Goal: Book appointment/travel/reservation

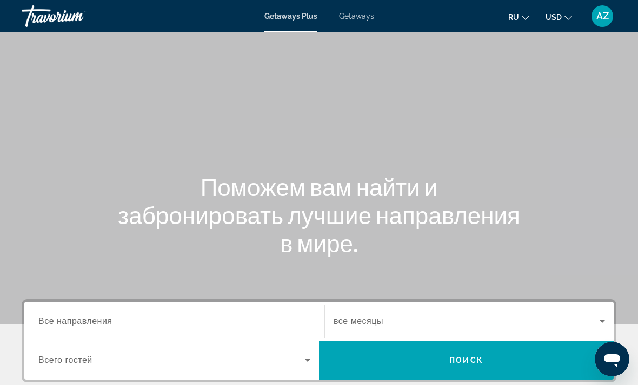
click at [359, 16] on span "Getaways" at bounding box center [356, 16] width 35 height 9
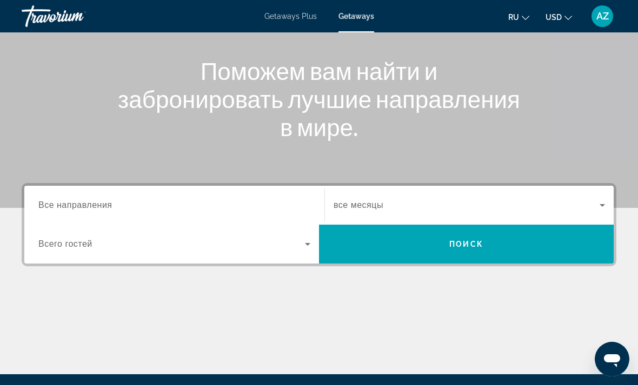
scroll to position [115, 0]
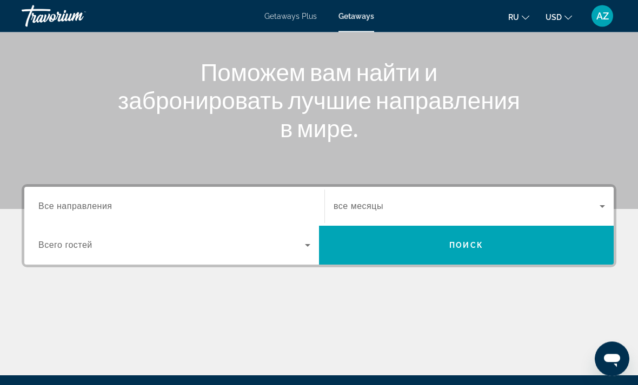
click at [236, 202] on input "Destination Все направления" at bounding box center [174, 207] width 272 height 13
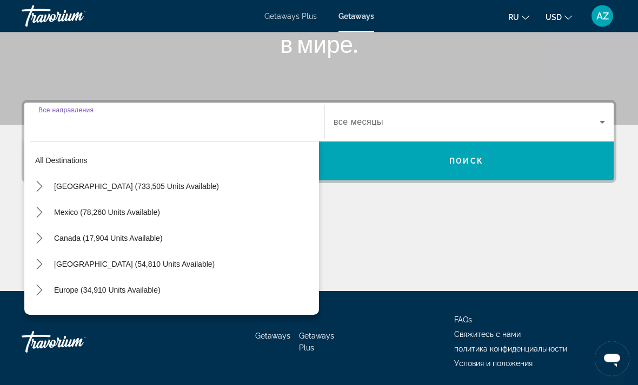
scroll to position [203, 0]
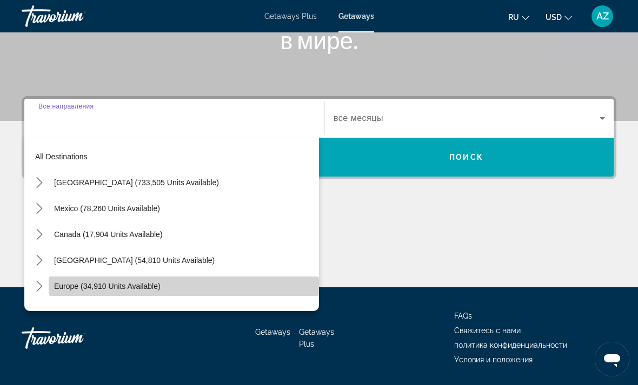
click at [132, 289] on span "Europe (34,910 units available)" at bounding box center [107, 286] width 106 height 9
type input "**********"
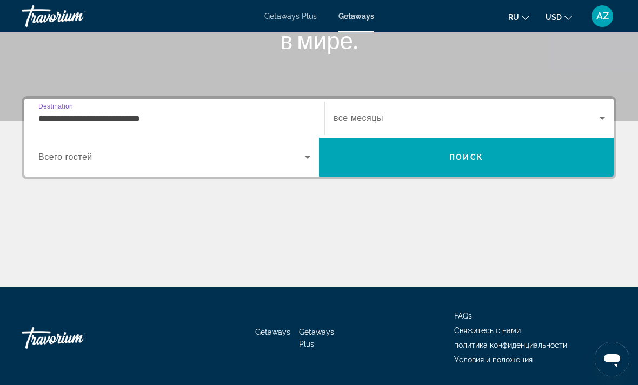
click at [312, 163] on icon "Search widget" at bounding box center [307, 157] width 13 height 13
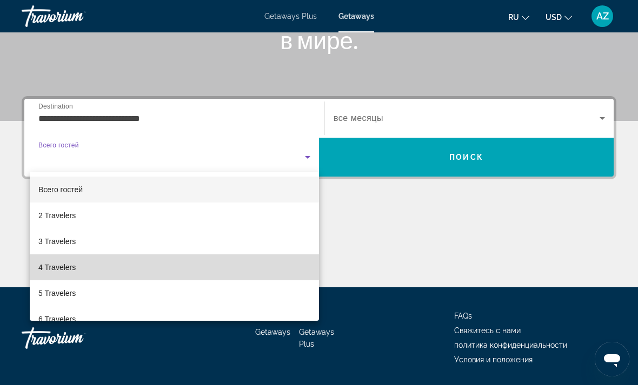
click at [114, 267] on mat-option "4 Travelers" at bounding box center [174, 268] width 289 height 26
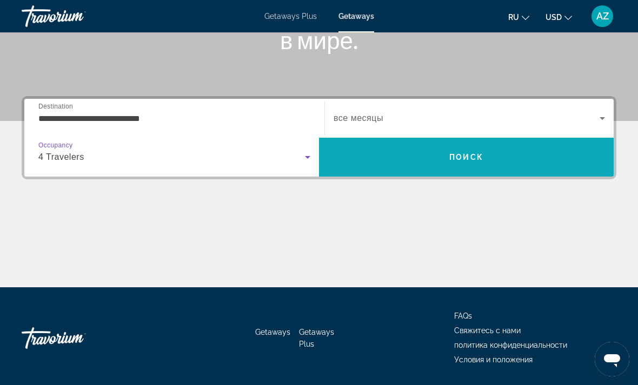
click at [465, 159] on span "Поиск" at bounding box center [466, 157] width 34 height 9
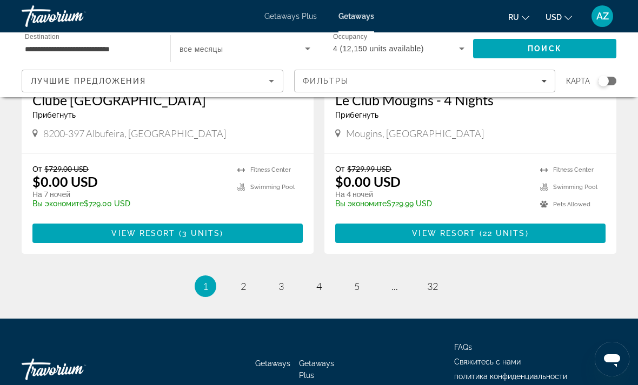
scroll to position [2093, 0]
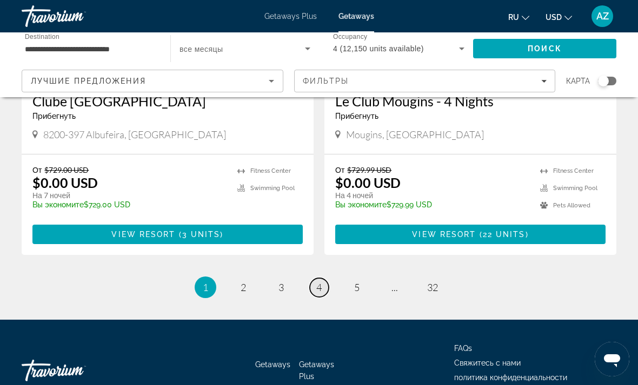
click at [328, 278] on link "page 4" at bounding box center [319, 287] width 19 height 19
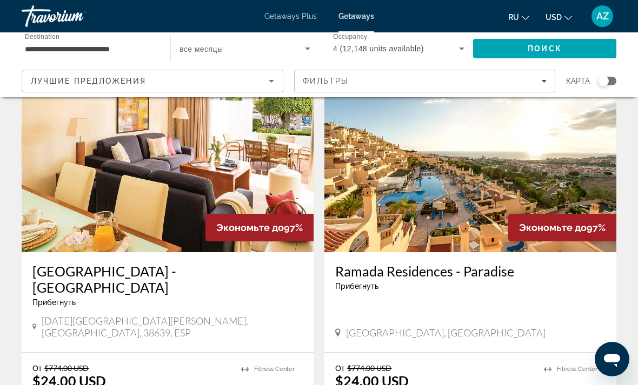
scroll to position [790, 0]
click at [469, 200] on img "Main content" at bounding box center [470, 166] width 292 height 173
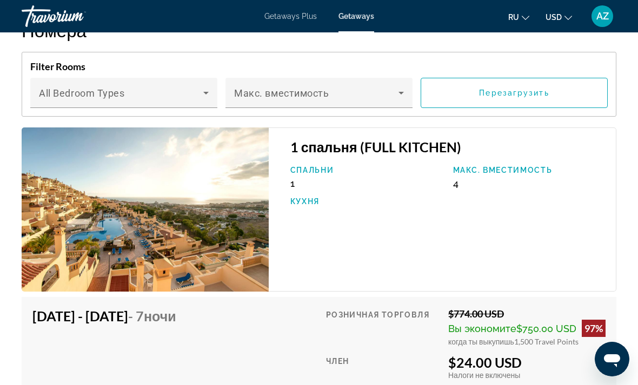
scroll to position [2068, 0]
click at [221, 234] on img "Main content" at bounding box center [145, 210] width 247 height 164
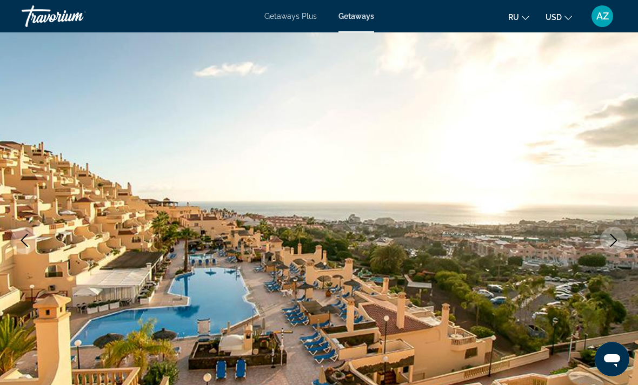
scroll to position [0, 0]
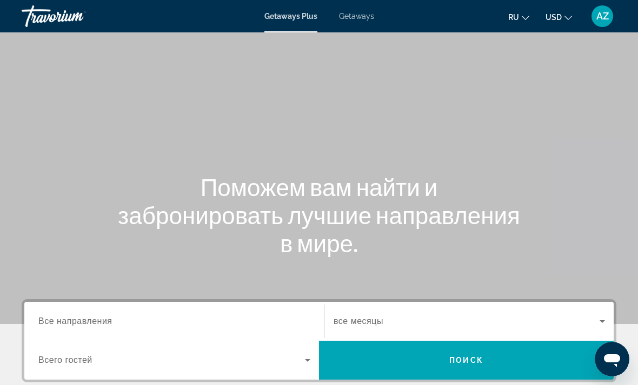
click at [355, 19] on span "Getaways" at bounding box center [356, 16] width 35 height 9
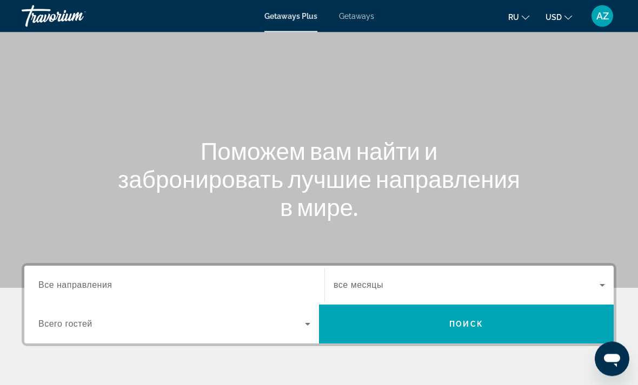
scroll to position [56, 0]
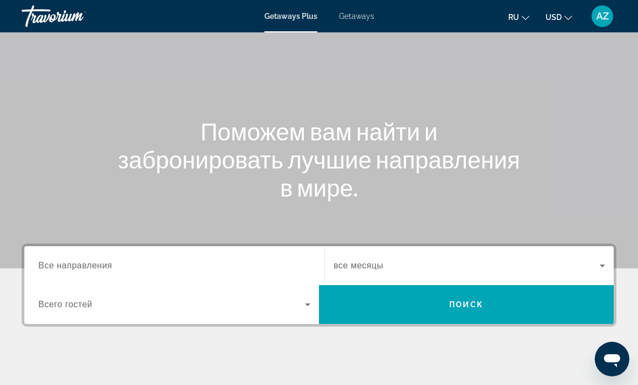
click at [121, 265] on input "Destination Все направления" at bounding box center [174, 266] width 272 height 13
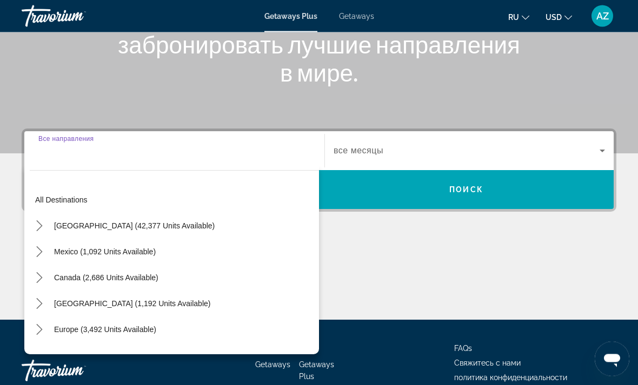
scroll to position [203, 0]
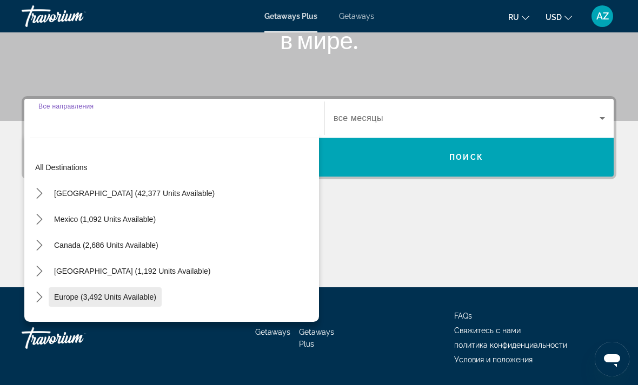
click at [123, 301] on span "Europe (3,492 units available)" at bounding box center [105, 297] width 102 height 9
type input "**********"
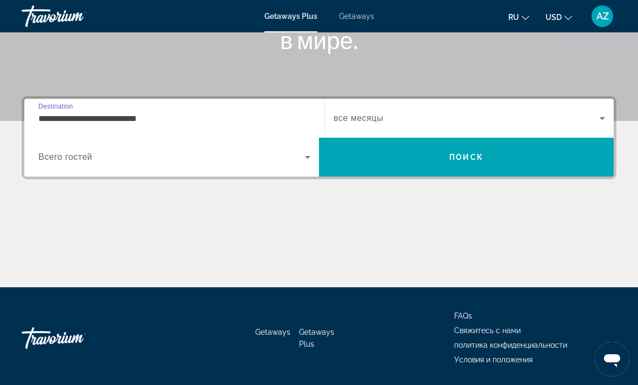
click at [309, 159] on icon "Search widget" at bounding box center [307, 157] width 13 height 13
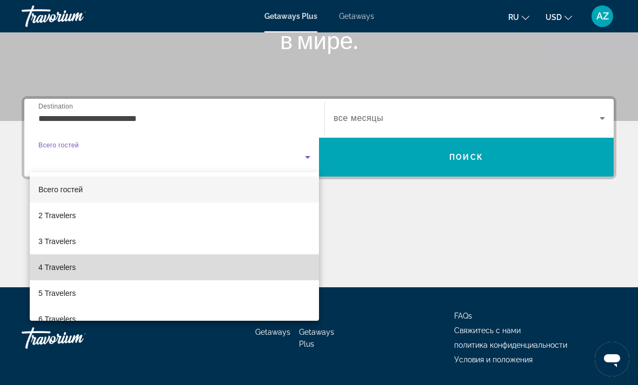
click at [70, 271] on span "4 Travelers" at bounding box center [56, 267] width 37 height 13
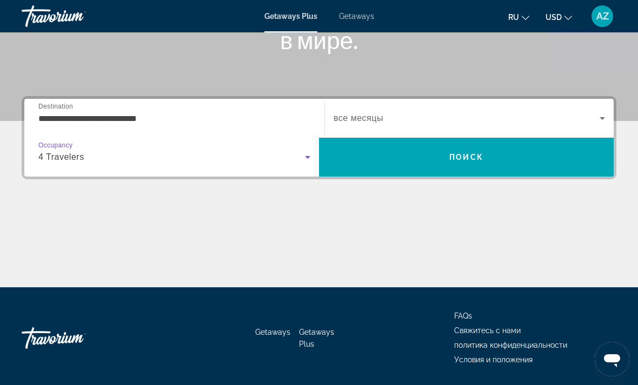
click at [305, 158] on icon "Search widget" at bounding box center [307, 157] width 13 height 13
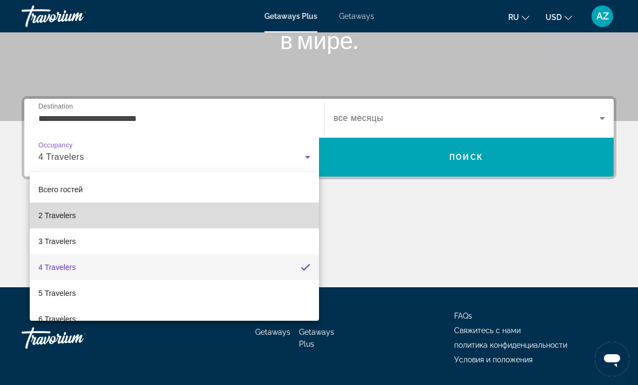
click at [70, 218] on span "2 Travelers" at bounding box center [56, 215] width 37 height 13
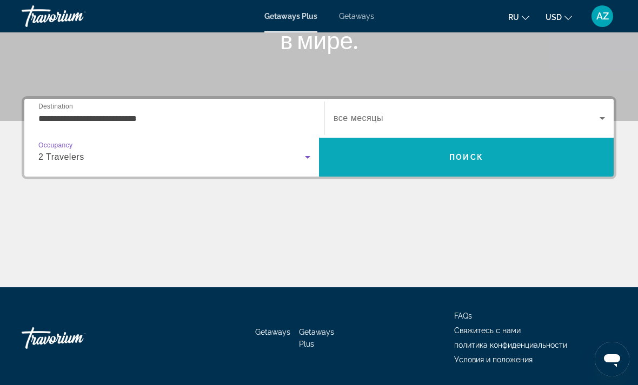
click at [463, 154] on span "Поиск" at bounding box center [466, 157] width 34 height 9
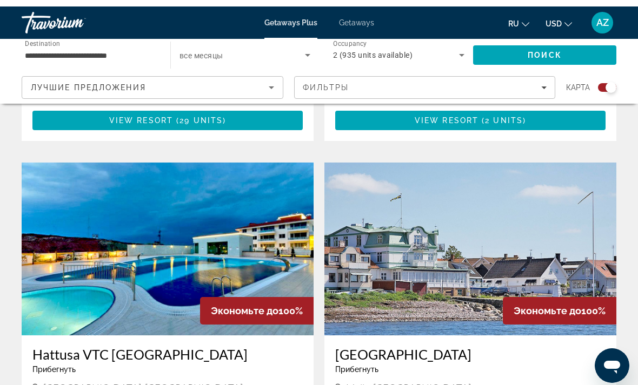
scroll to position [1838, 0]
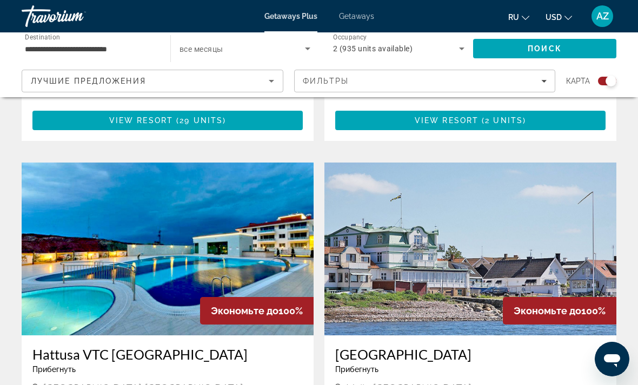
click at [185, 215] on img "Main content" at bounding box center [168, 249] width 292 height 173
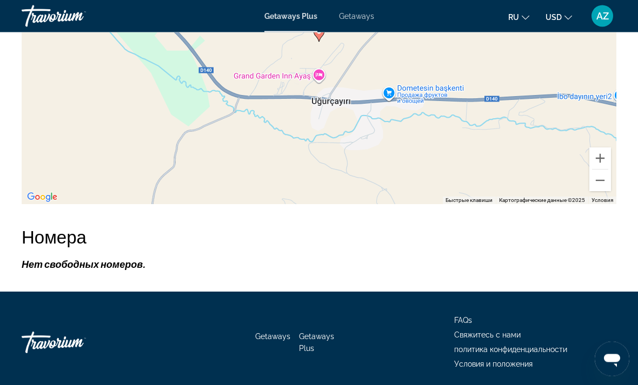
scroll to position [1881, 0]
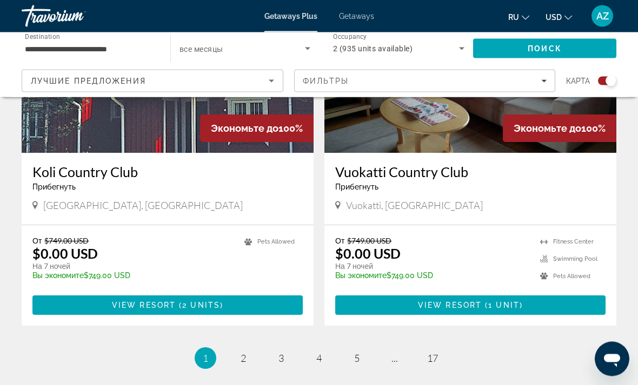
scroll to position [2368, 0]
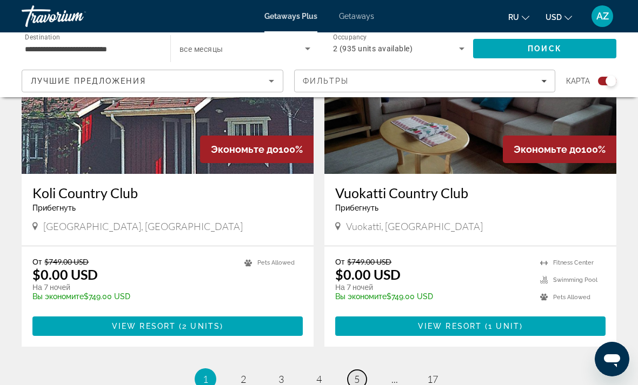
click at [350, 370] on link "page 5" at bounding box center [357, 379] width 19 height 19
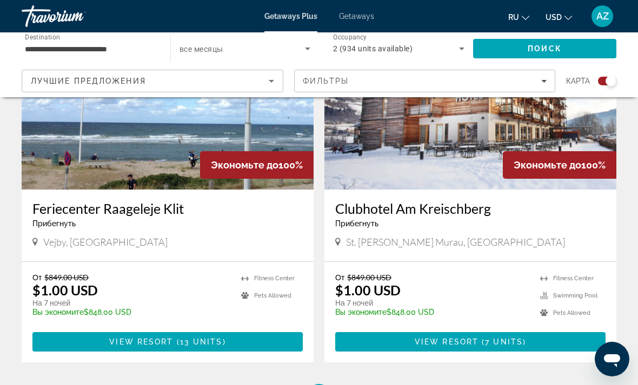
scroll to position [2313, 0]
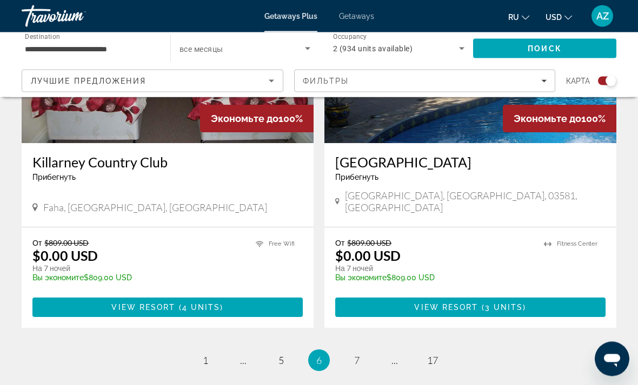
scroll to position [2410, 0]
click at [357, 355] on span "7" at bounding box center [356, 361] width 5 height 12
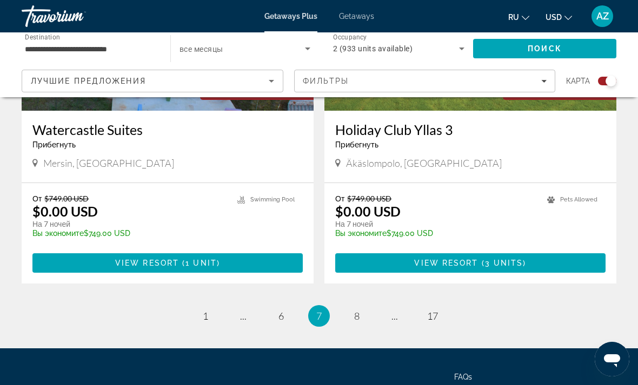
scroll to position [2389, 0]
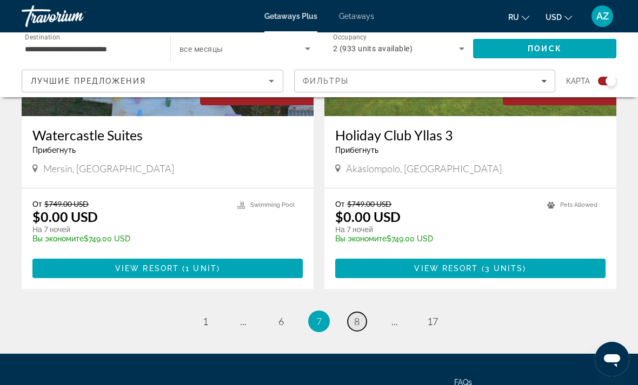
click at [351, 312] on link "page 8" at bounding box center [357, 321] width 19 height 19
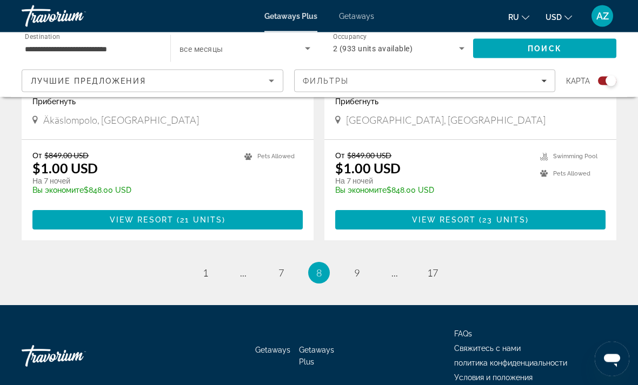
scroll to position [2397, 0]
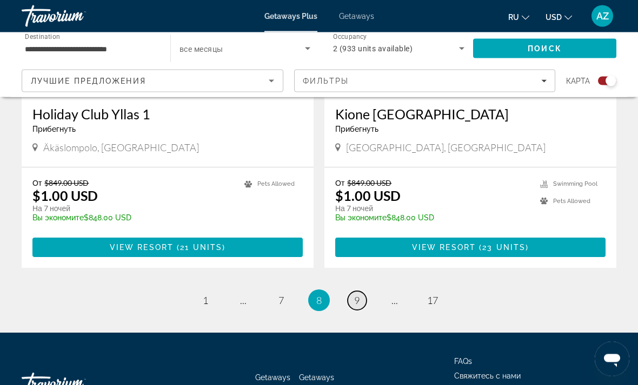
click at [361, 292] on link "page 9" at bounding box center [357, 301] width 19 height 19
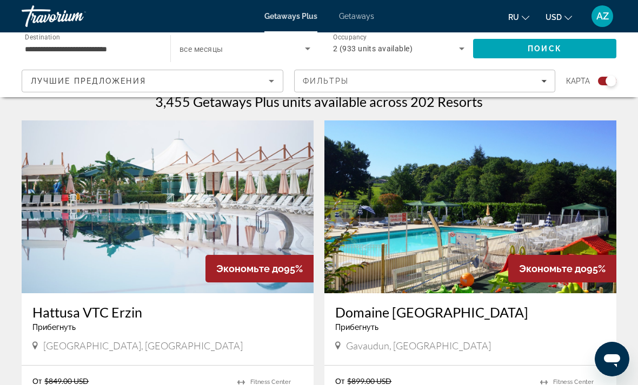
scroll to position [349, 0]
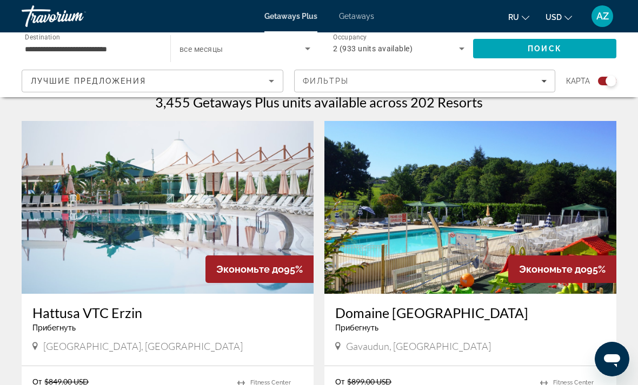
click at [224, 213] on img "Main content" at bounding box center [168, 207] width 292 height 173
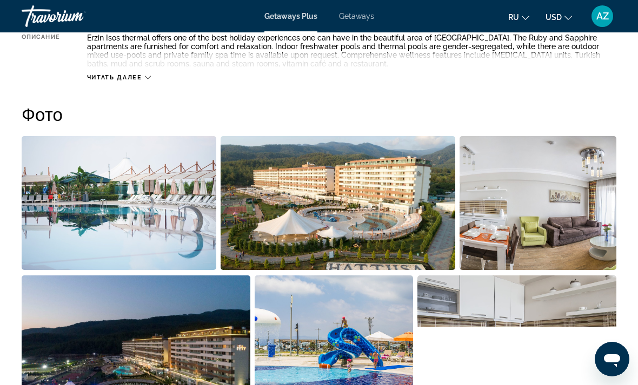
scroll to position [649, 0]
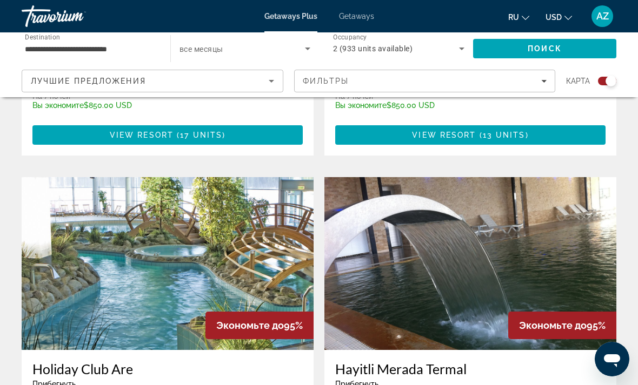
scroll to position [2144, 0]
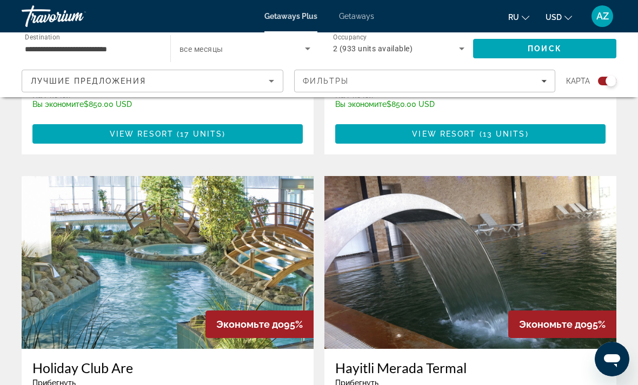
click at [530, 239] on img "Main content" at bounding box center [470, 262] width 292 height 173
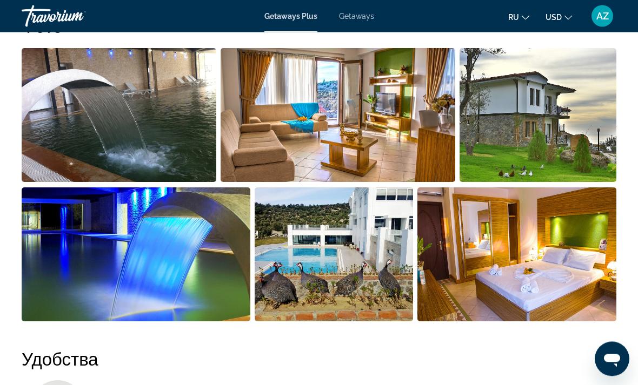
scroll to position [738, 0]
click at [375, 115] on img "Open full-screen image slider" at bounding box center [338, 115] width 235 height 134
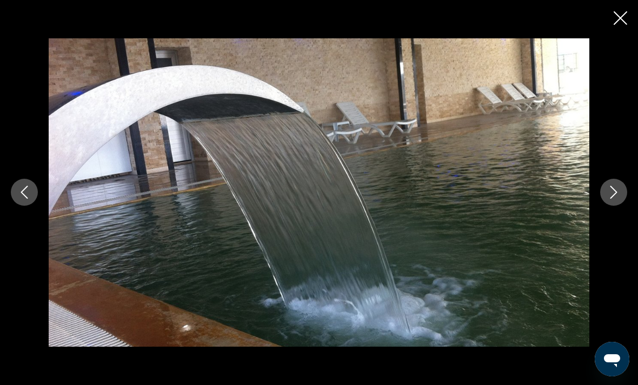
click at [615, 199] on icon "Next image" at bounding box center [613, 192] width 7 height 13
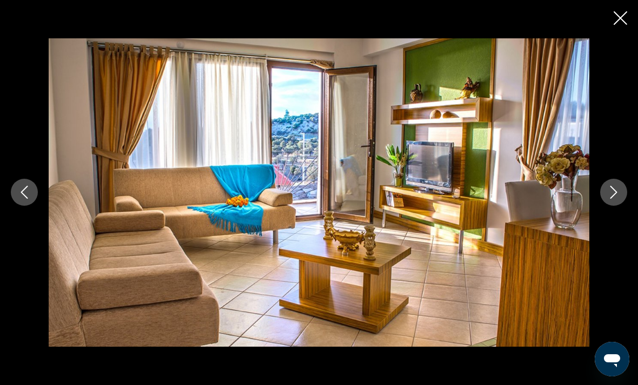
click at [612, 199] on icon "Next image" at bounding box center [613, 192] width 7 height 13
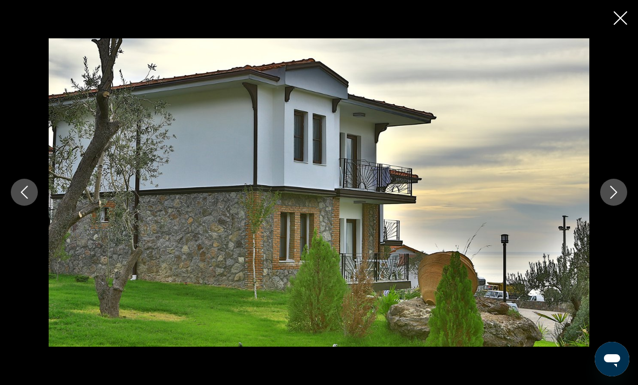
click at [611, 199] on icon "Next image" at bounding box center [613, 192] width 13 height 13
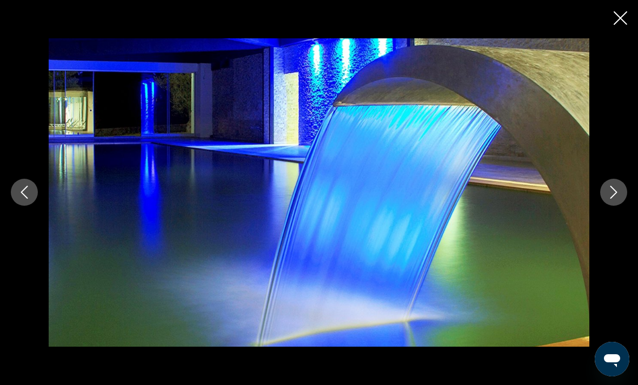
click at [612, 199] on icon "Next image" at bounding box center [613, 192] width 13 height 13
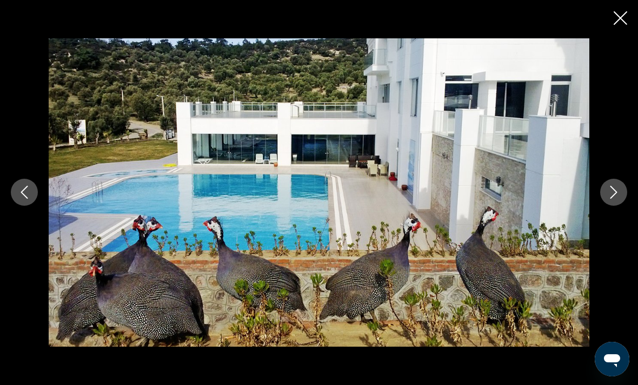
click at [612, 199] on icon "Next image" at bounding box center [613, 192] width 13 height 13
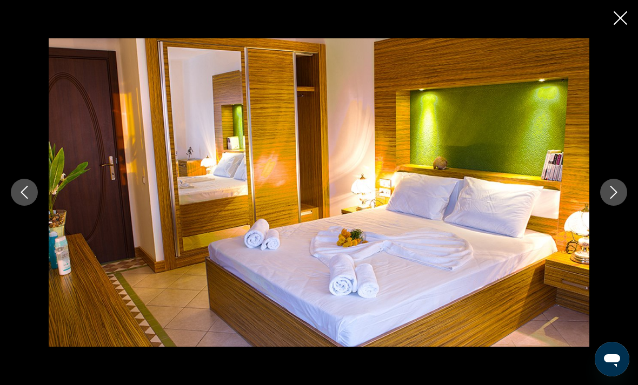
click at [612, 199] on icon "Next image" at bounding box center [613, 192] width 13 height 13
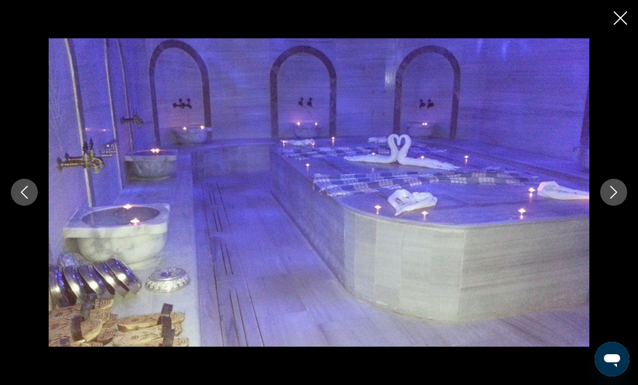
click at [608, 199] on icon "Next image" at bounding box center [613, 192] width 13 height 13
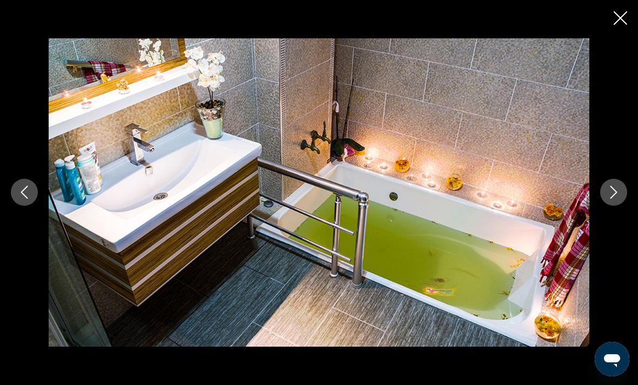
click at [609, 199] on icon "Next image" at bounding box center [613, 192] width 13 height 13
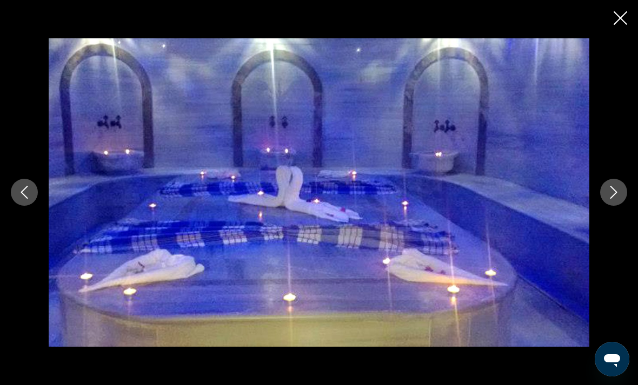
click at [625, 16] on icon "Close slideshow" at bounding box center [621, 18] width 14 height 14
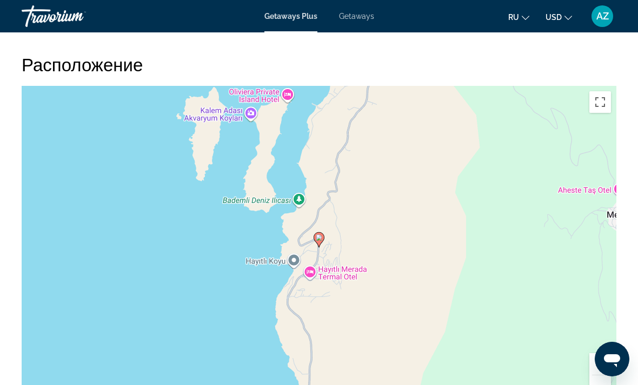
scroll to position [1667, 0]
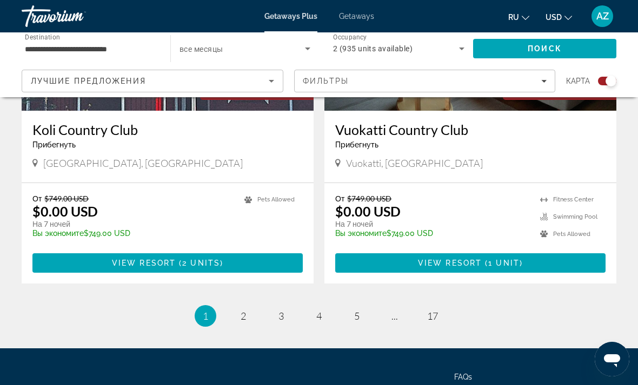
scroll to position [2430, 0]
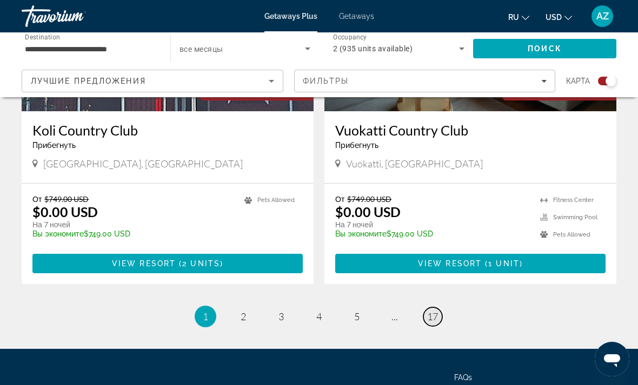
click at [435, 311] on span "17" at bounding box center [432, 317] width 11 height 12
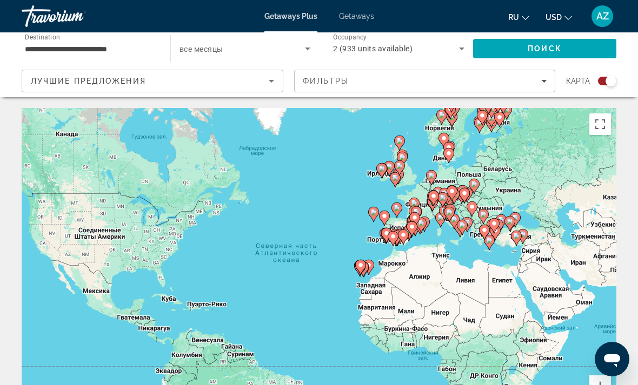
click at [615, 294] on div "Чтобы активировать перетаскивание с помощью клавиатуры, нажмите Alt + Ввод. Пос…" at bounding box center [319, 270] width 595 height 324
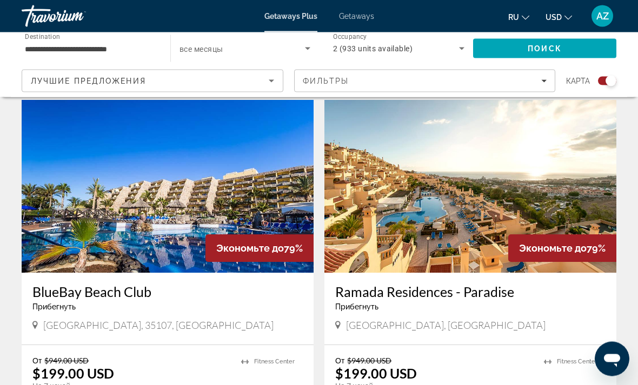
scroll to position [1883, 0]
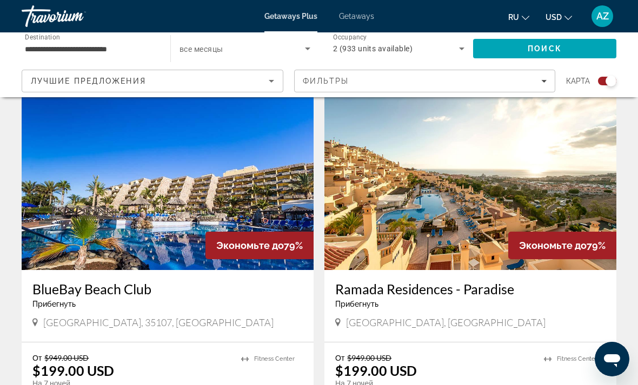
click at [451, 199] on img "Main content" at bounding box center [470, 183] width 292 height 173
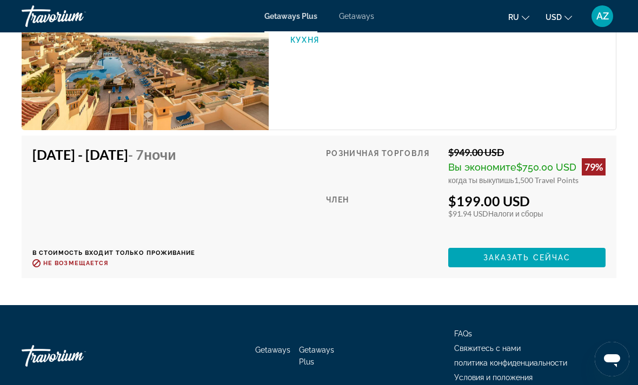
scroll to position [2173, 0]
